Goal: Task Accomplishment & Management: Manage account settings

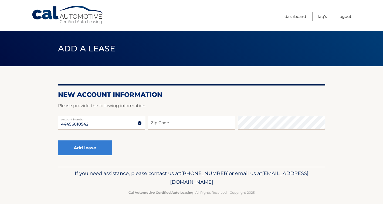
type input "44456010542"
click at [167, 124] on input "Zip Code" at bounding box center [191, 122] width 87 height 13
type input "33063"
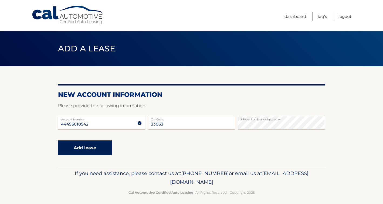
click at [96, 150] on button "Add lease" at bounding box center [85, 147] width 54 height 15
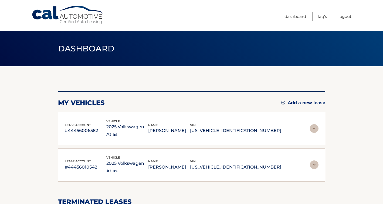
click at [314, 160] on img at bounding box center [314, 164] width 9 height 9
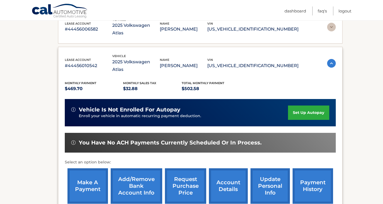
scroll to position [101, 0]
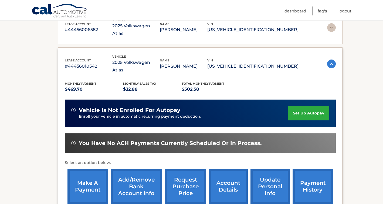
click at [303, 106] on link "set up autopay" at bounding box center [308, 113] width 41 height 14
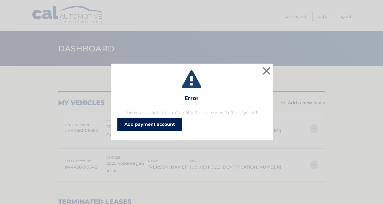
click at [137, 123] on link "Add payment account" at bounding box center [149, 124] width 65 height 13
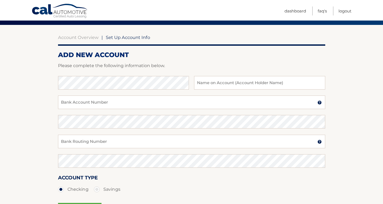
scroll to position [42, 0]
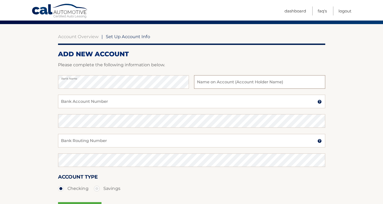
click at [231, 84] on input "text" at bounding box center [259, 81] width 131 height 13
type input "Brian Parent"
click at [195, 98] on input "Bank Account Number" at bounding box center [191, 100] width 267 height 13
type input "898040726200"
click at [176, 143] on input "Bank Routing Number" at bounding box center [191, 140] width 267 height 13
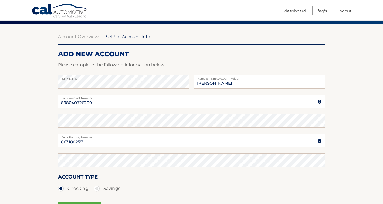
type input "063100277"
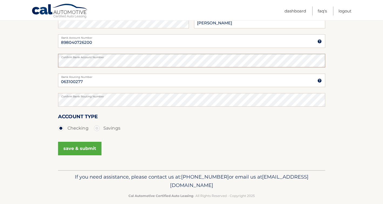
scroll to position [110, 0]
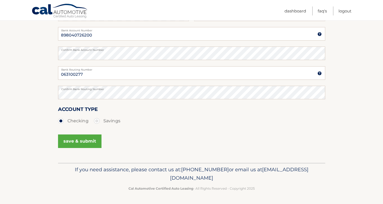
click at [63, 142] on button "save & submit" at bounding box center [79, 140] width 43 height 13
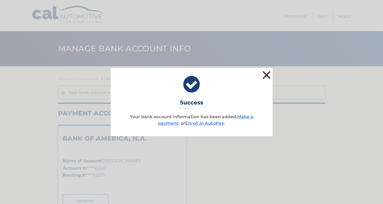
click at [266, 73] on button "×" at bounding box center [266, 74] width 11 height 11
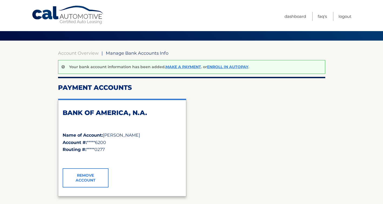
scroll to position [16, 0]
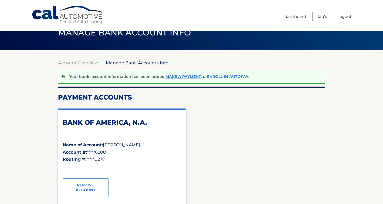
click at [212, 78] on link "Enroll In AutoPay" at bounding box center [227, 76] width 41 height 5
click at [175, 79] on link "Make a payment" at bounding box center [184, 76] width 36 height 5
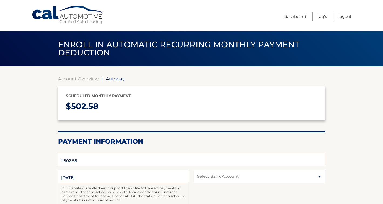
select select "YjgxODZhZDYtOWIyMi00N2VkLWFmYTMtOTgwMTc3N2QzZDhh"
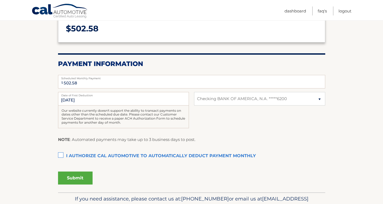
scroll to position [79, 0]
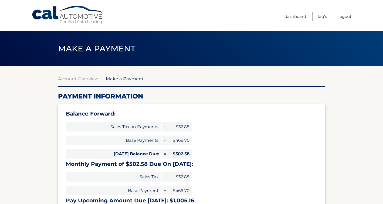
select select "YjgxODZhZDYtOWIyMi00N2VkLWFmYTMtOTgwMTc3N2QzZDhh"
click at [301, 14] on link "Dashboard" at bounding box center [296, 16] width 22 height 9
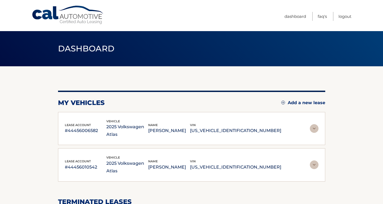
click at [315, 127] on img at bounding box center [314, 128] width 9 height 9
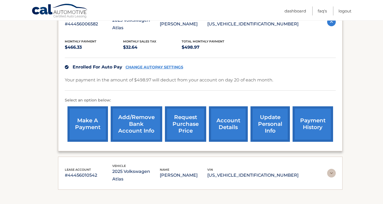
scroll to position [107, 0]
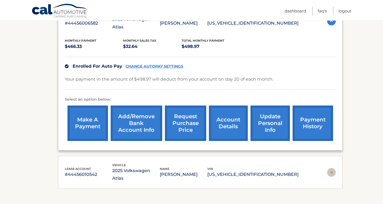
click at [329, 168] on img at bounding box center [331, 172] width 9 height 9
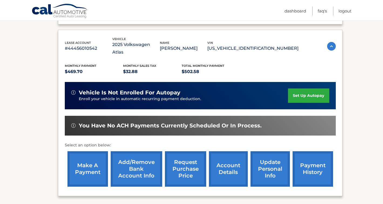
scroll to position [234, 0]
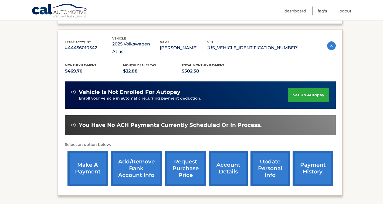
click at [224, 160] on link "account details" at bounding box center [228, 167] width 39 height 35
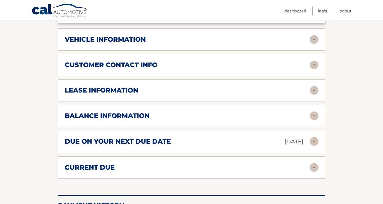
scroll to position [264, 0]
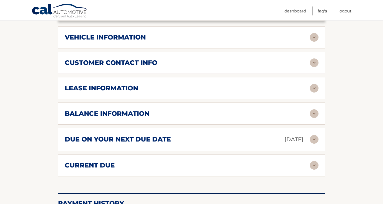
click at [235, 109] on div "balance information" at bounding box center [187, 113] width 245 height 8
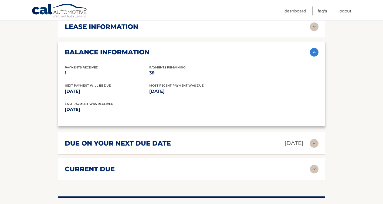
scroll to position [335, 0]
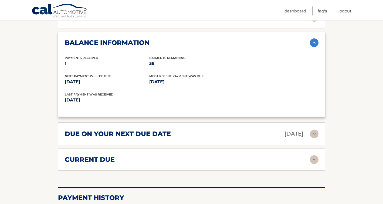
click at [214, 155] on div "current due" at bounding box center [187, 159] width 245 height 8
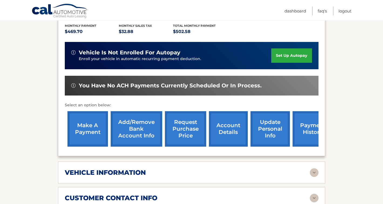
scroll to position [180, 0]
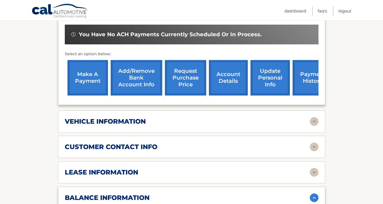
click at [214, 117] on div "vehicle information" at bounding box center [187, 121] width 245 height 8
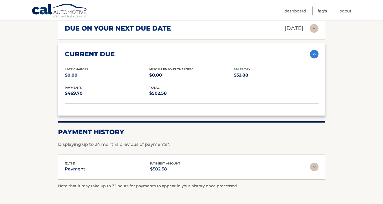
scroll to position [585, 0]
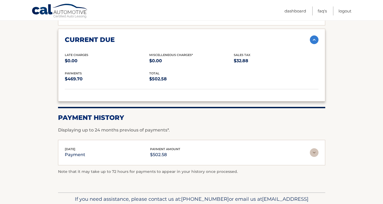
drag, startPoint x: 65, startPoint y: 140, endPoint x: 85, endPoint y: 141, distance: 20.0
click at [85, 146] on div "Aug 23, 2025 payment payment amount $502.58" at bounding box center [187, 152] width 245 height 12
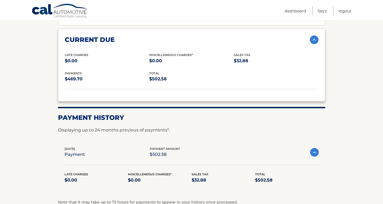
click at [85, 146] on div "Aug 23, 2025 payment payment amount $502.58" at bounding box center [188, 152] width 246 height 12
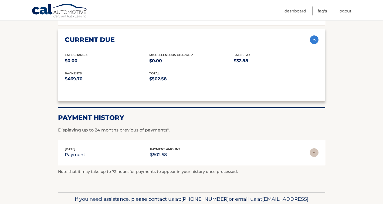
click at [85, 146] on div "Aug 23, 2025 payment payment amount $502.58" at bounding box center [187, 152] width 245 height 12
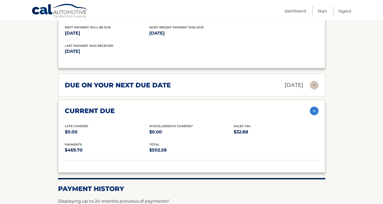
scroll to position [513, 0]
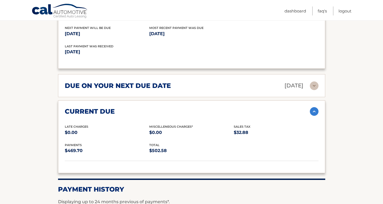
click at [165, 82] on h2 "due on your next due date" at bounding box center [118, 86] width 106 height 8
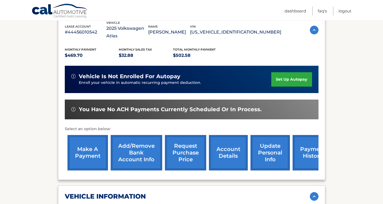
scroll to position [101, 0]
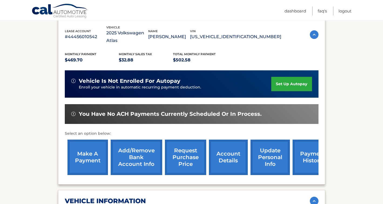
click at [93, 158] on link "make a payment" at bounding box center [87, 156] width 40 height 35
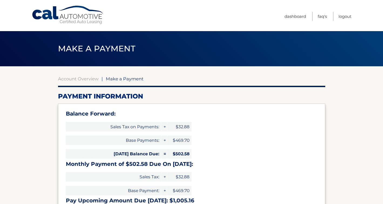
select select "YjgxODZhZDYtOWIyMi00N2VkLWFmYTMtOTgwMTc3N2QzZDhh"
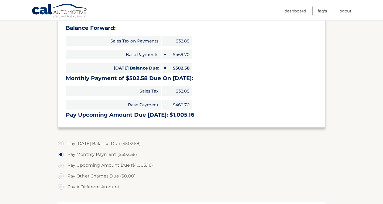
scroll to position [89, 0]
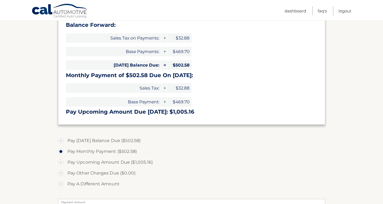
click at [89, 141] on label "Pay [DATE] Balance Due ($502.58)" at bounding box center [191, 140] width 267 height 11
click at [66, 141] on input "Pay [DATE] Balance Due ($502.58)" at bounding box center [62, 139] width 5 height 9
radio input "true"
click at [89, 141] on label "Pay [DATE] Balance Due ($502.58)" at bounding box center [191, 140] width 267 height 11
click at [66, 141] on input "Pay [DATE] Balance Due ($502.58)" at bounding box center [62, 139] width 5 height 9
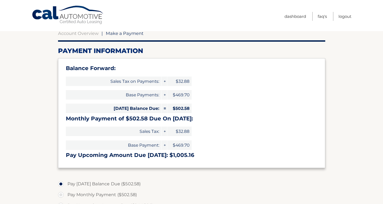
scroll to position [0, 0]
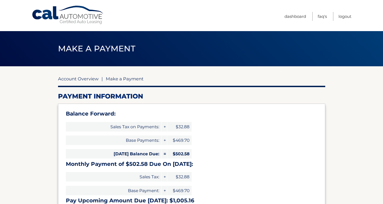
click at [93, 80] on link "Account Overview" at bounding box center [78, 78] width 40 height 5
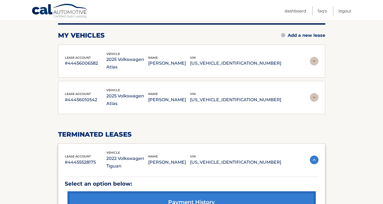
scroll to position [64, 0]
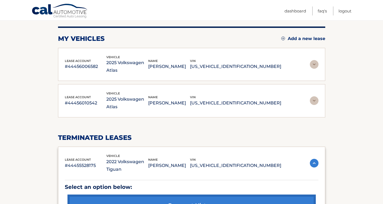
click at [313, 96] on img at bounding box center [314, 100] width 9 height 9
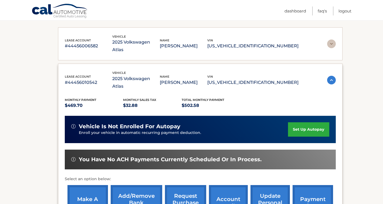
scroll to position [85, 0]
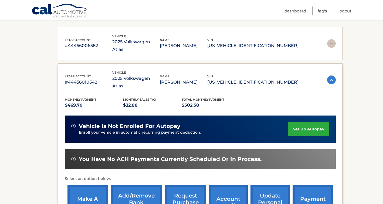
click at [328, 39] on img at bounding box center [331, 43] width 9 height 9
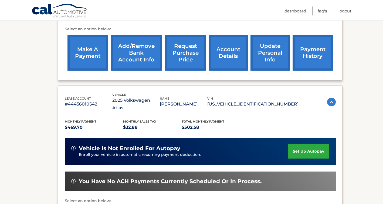
scroll to position [178, 0]
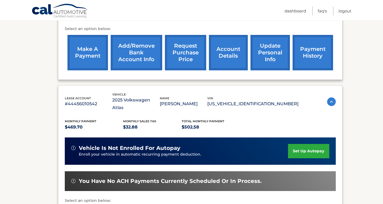
click at [306, 144] on link "set up autopay" at bounding box center [308, 151] width 41 height 14
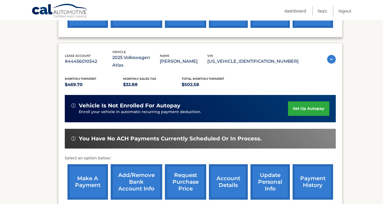
scroll to position [221, 0]
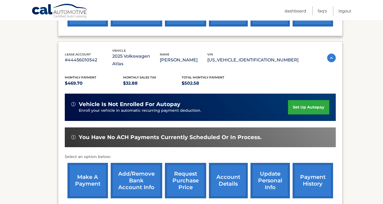
click at [303, 100] on link "set up autopay" at bounding box center [308, 107] width 41 height 14
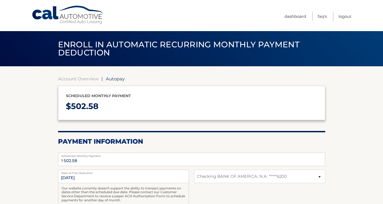
select select "YjgxODZhZDYtOWIyMi00N2VkLWFmYTMtOTgwMTc3N2QzZDhh"
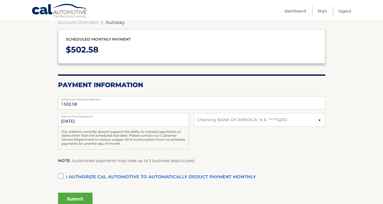
scroll to position [57, 0]
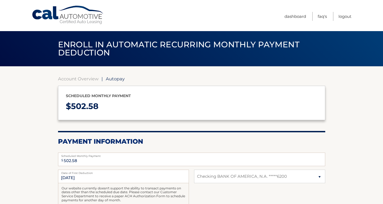
select select "YjgxODZhZDYtOWIyMi00N2VkLWFmYTMtOTgwMTc3N2QzZDhh"
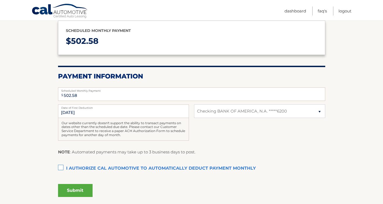
scroll to position [80, 0]
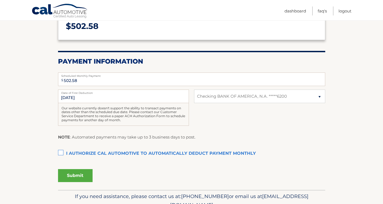
click at [63, 152] on label "I authorize cal automotive to automatically deduct payment monthly This checkbo…" at bounding box center [191, 153] width 267 height 11
click at [0, 0] on input "I authorize cal automotive to automatically deduct payment monthly This checkbo…" at bounding box center [0, 0] width 0 height 0
click at [72, 174] on button "Submit" at bounding box center [75, 175] width 35 height 13
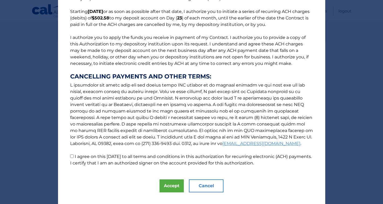
scroll to position [45, 0]
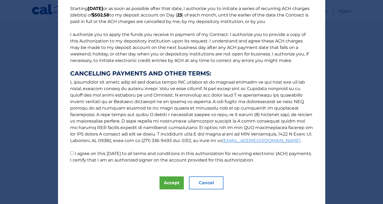
click at [73, 152] on input "I agree on this [DATE] to all terms and conditions in this authorization for re…" at bounding box center [72, 153] width 4 height 4
checkbox input "true"
click at [171, 181] on button "Accept" at bounding box center [172, 182] width 24 height 13
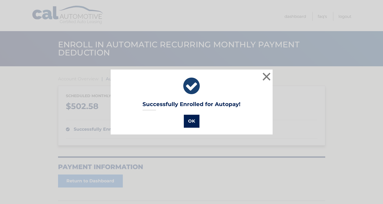
click at [188, 117] on button "OK" at bounding box center [192, 120] width 16 height 13
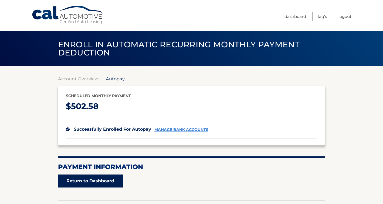
click at [80, 185] on link "Return to Dashboard" at bounding box center [90, 180] width 65 height 13
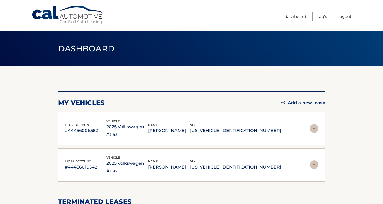
click at [313, 160] on img at bounding box center [314, 164] width 9 height 9
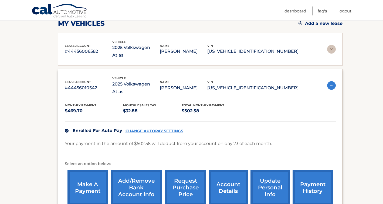
scroll to position [80, 0]
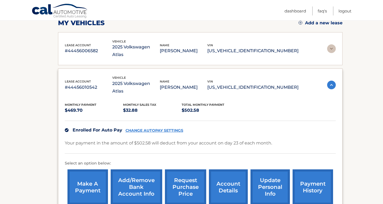
click at [335, 46] on img at bounding box center [331, 48] width 9 height 9
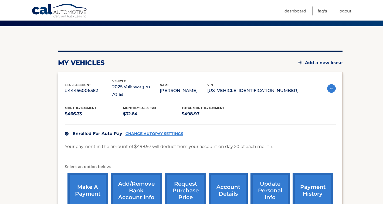
scroll to position [40, 0]
